Goal: Contribute content

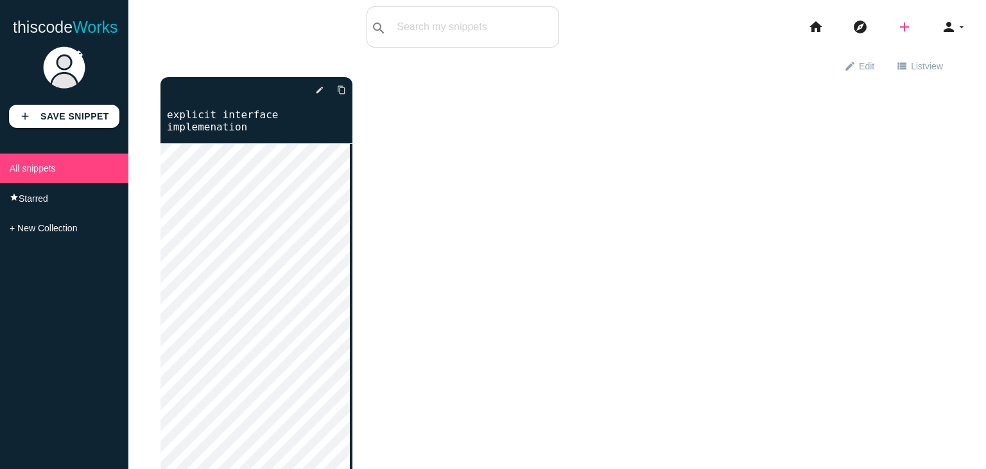
click at [897, 21] on icon "add" at bounding box center [904, 26] width 15 height 41
click at [907, 20] on link "code Snippet" at bounding box center [932, 22] width 90 height 32
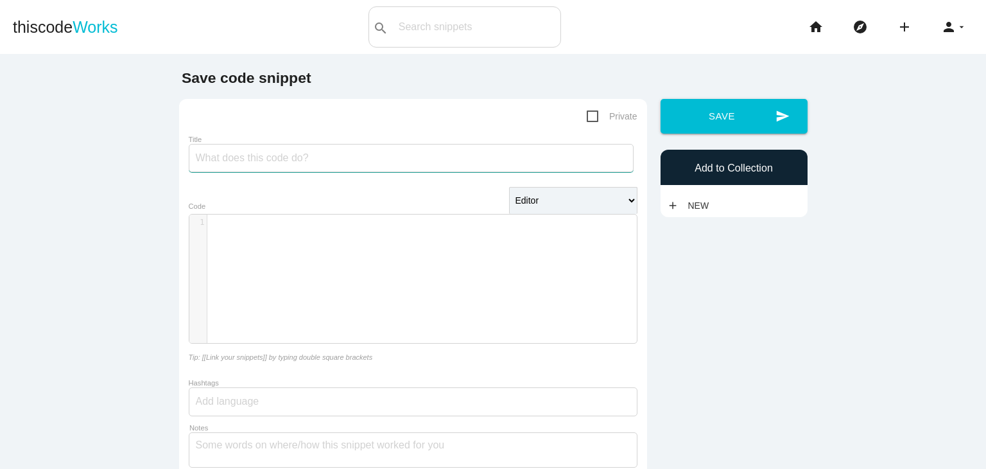
click at [247, 167] on input "Title" at bounding box center [411, 158] width 445 height 28
click at [256, 170] on input "Title" at bounding box center [411, 158] width 445 height 28
type input "fte,pte"
click at [232, 256] on div "​ x 1 ​" at bounding box center [422, 288] width 467 height 148
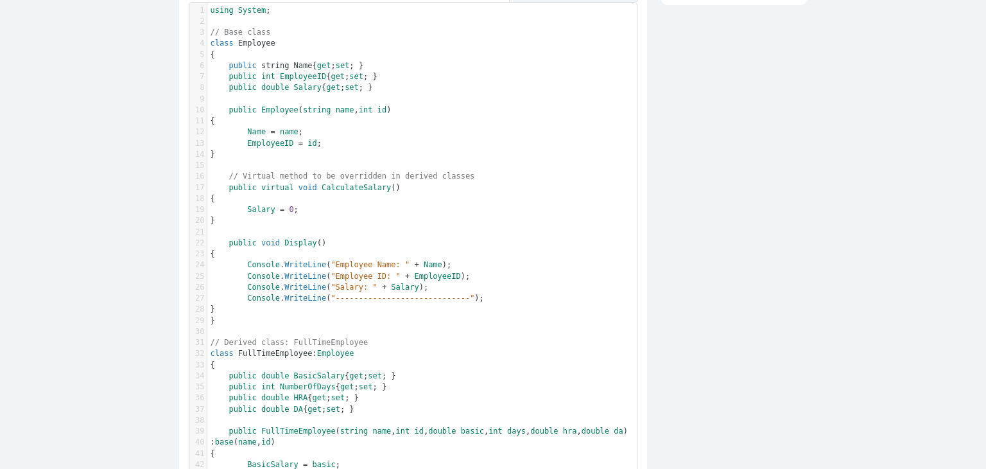
scroll to position [0, 0]
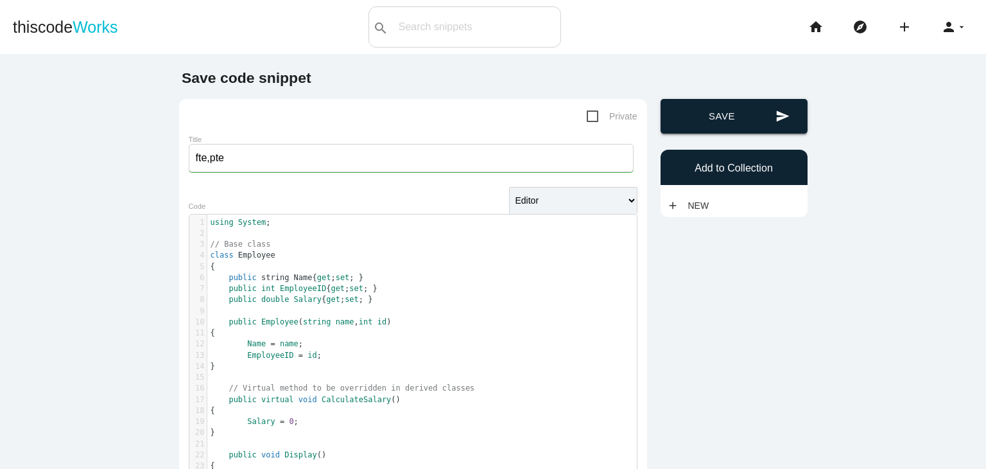
click at [719, 121] on button "send Save" at bounding box center [734, 116] width 147 height 35
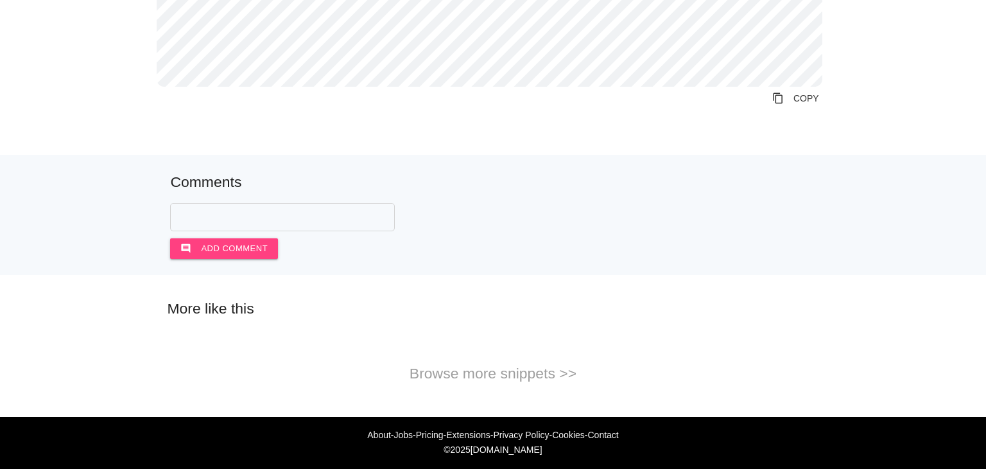
scroll to position [1066, 0]
